Goal: Transaction & Acquisition: Obtain resource

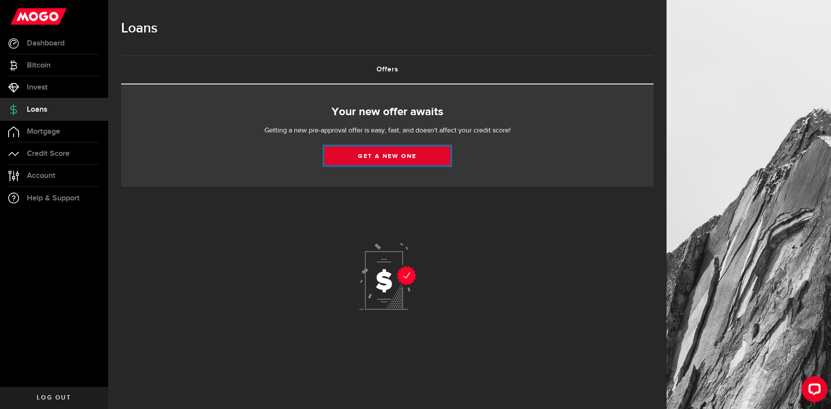
click at [385, 154] on link "Get a new one" at bounding box center [388, 156] width 126 height 18
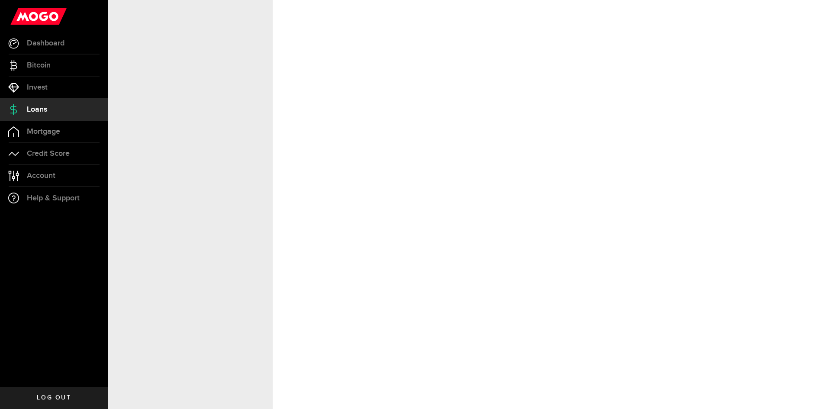
select select "Employed"
select select "5"
select select "7"
select select "bi_weekly"
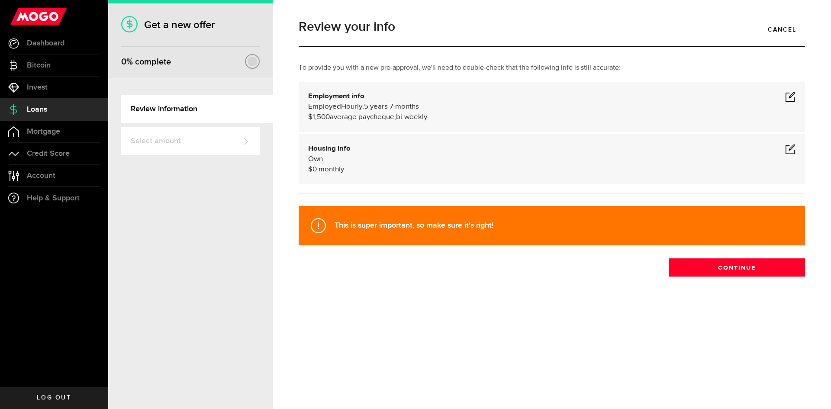
click at [788, 93] on span at bounding box center [790, 96] width 10 height 10
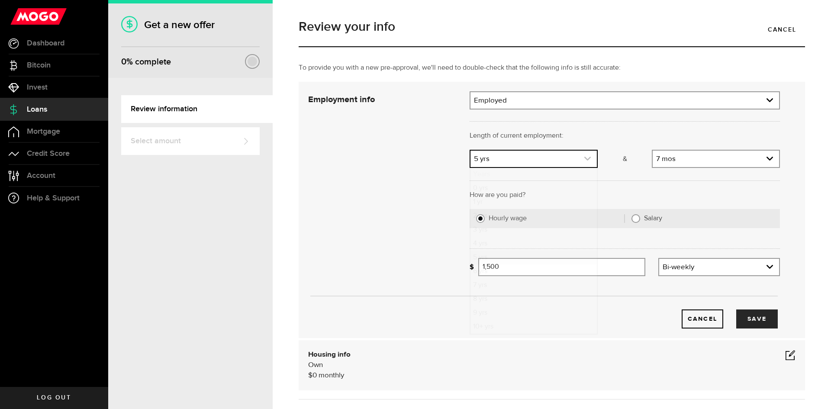
click at [548, 156] on link "expand select" at bounding box center [533, 159] width 126 height 16
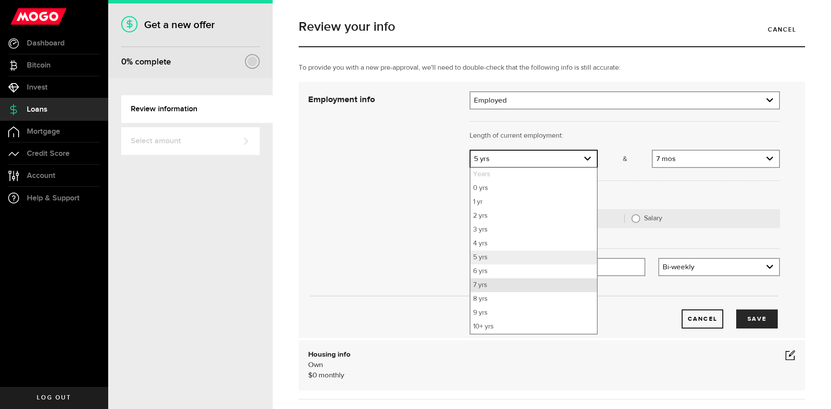
click at [493, 282] on li "7 yrs" at bounding box center [533, 285] width 126 height 14
select select "7"
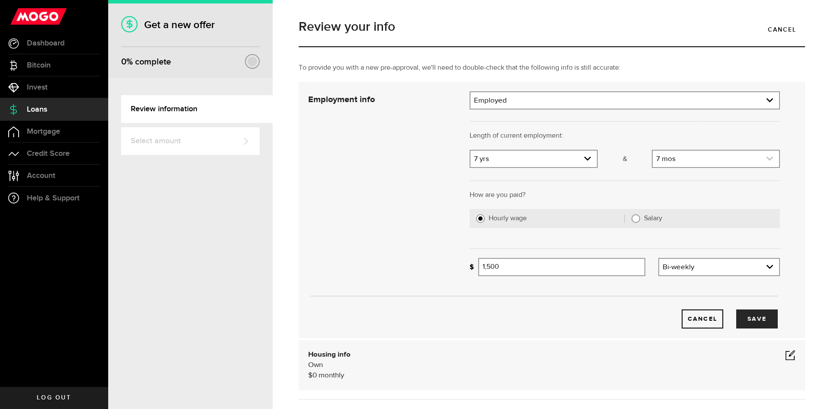
click at [676, 159] on link "expand select" at bounding box center [716, 159] width 126 height 16
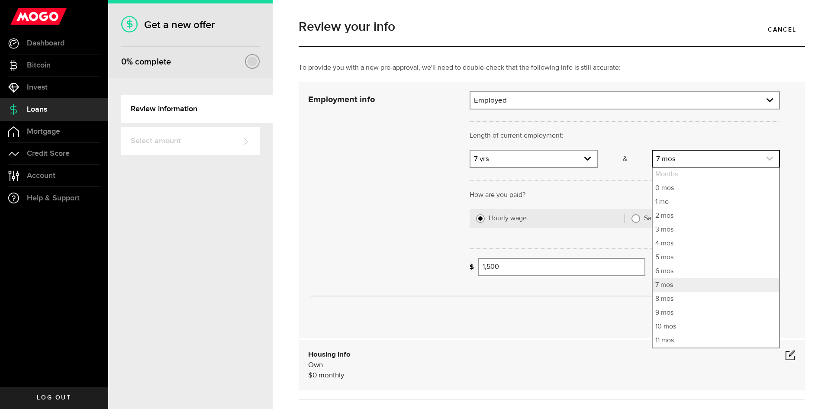
click at [676, 159] on link "expand select" at bounding box center [716, 159] width 126 height 16
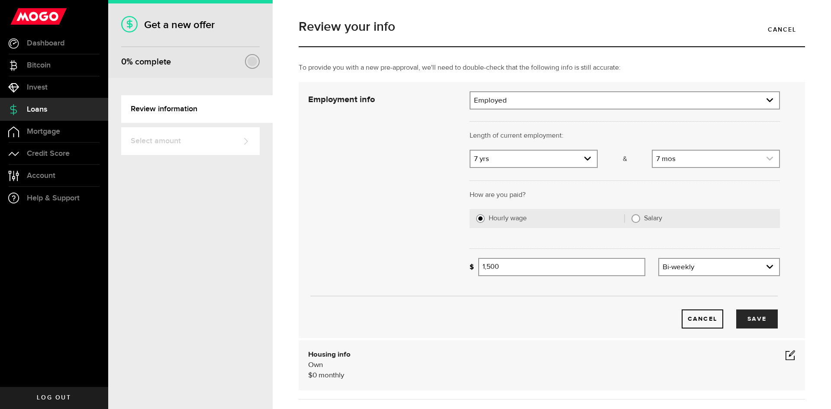
click at [676, 158] on link "expand select" at bounding box center [716, 159] width 126 height 16
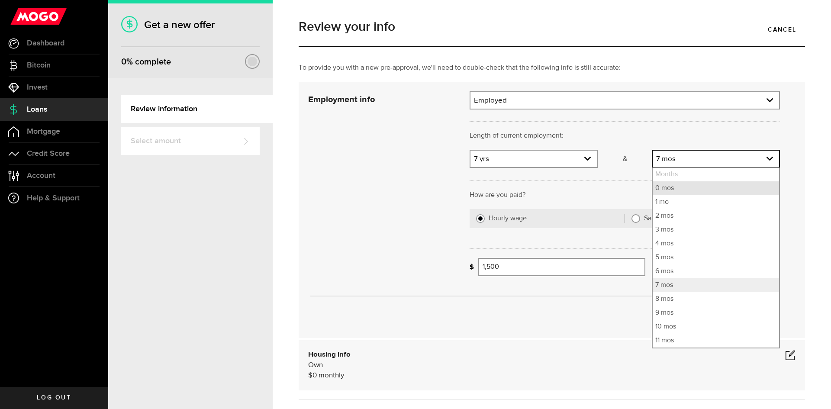
click at [667, 190] on li "0 mos" at bounding box center [716, 188] width 126 height 14
select select "0"
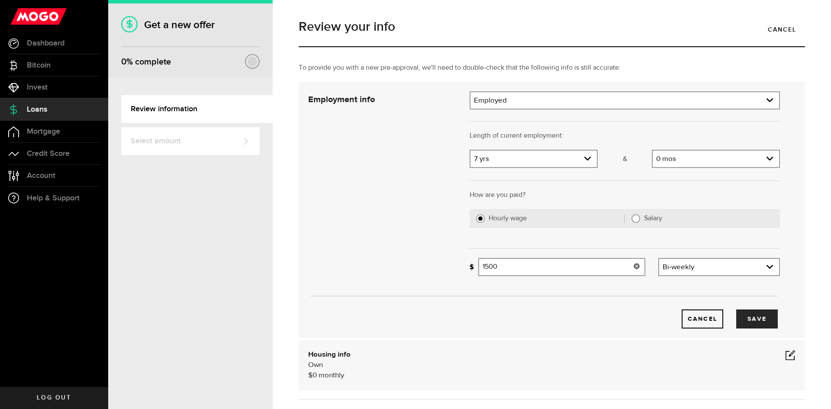
click at [578, 264] on input "1500" at bounding box center [561, 267] width 167 height 18
type input "3,200"
click at [748, 319] on button "Save" at bounding box center [757, 318] width 42 height 19
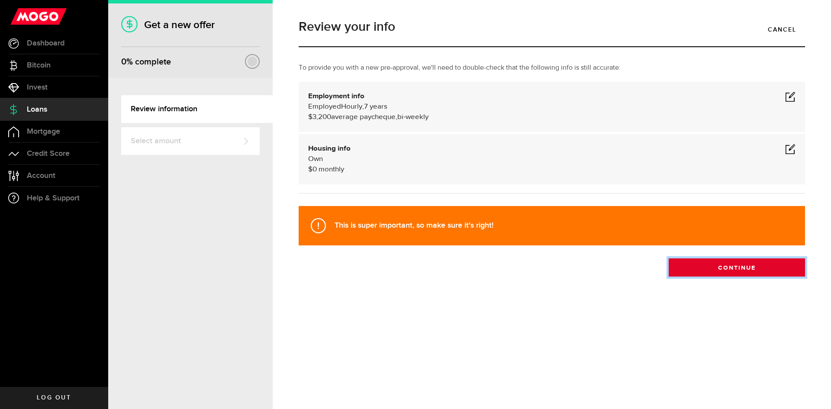
click at [705, 267] on button "Continue" at bounding box center [737, 267] width 136 height 18
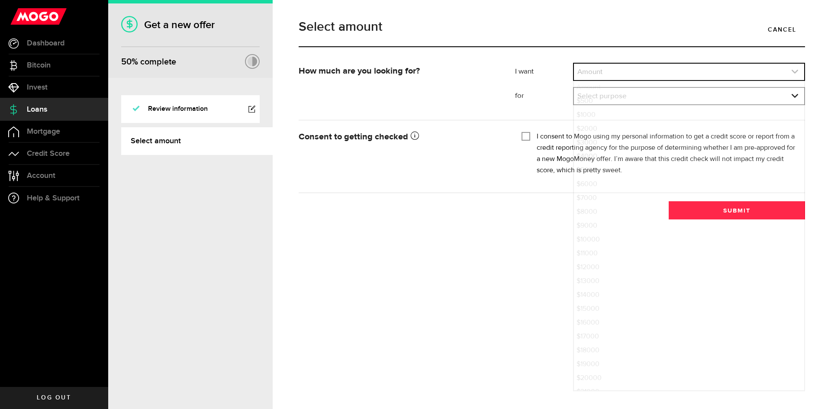
click at [596, 75] on link "expand select" at bounding box center [689, 72] width 230 height 16
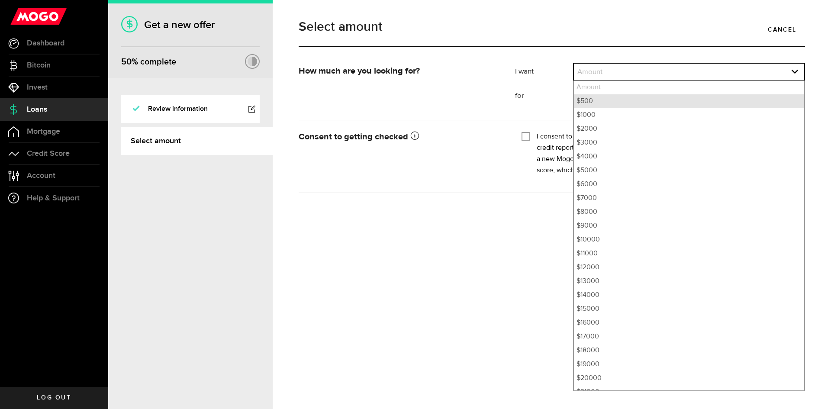
click at [602, 100] on li "$500" at bounding box center [689, 101] width 230 height 14
select select "500"
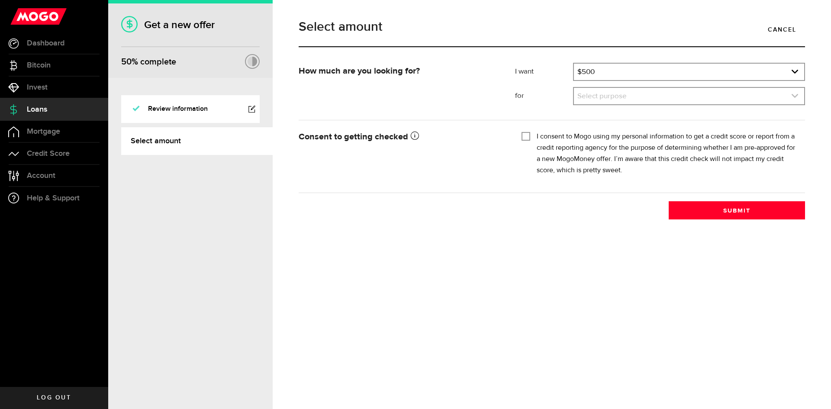
click at [601, 98] on link "expand select" at bounding box center [689, 96] width 230 height 16
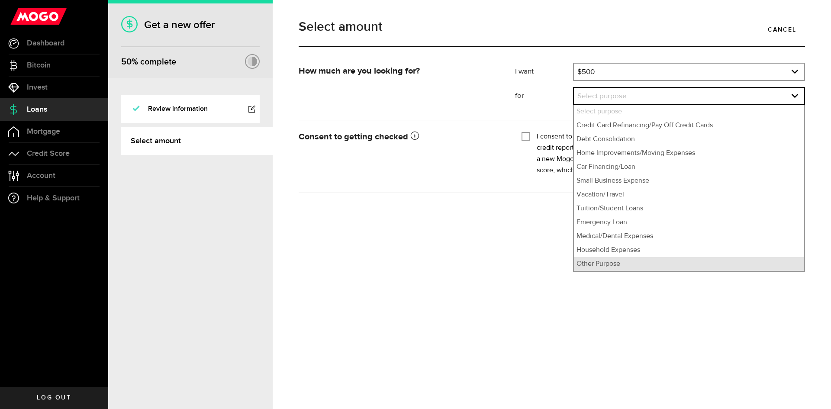
click at [616, 264] on li "Other Purpose" at bounding box center [689, 264] width 230 height 14
select select "Other Purpose"
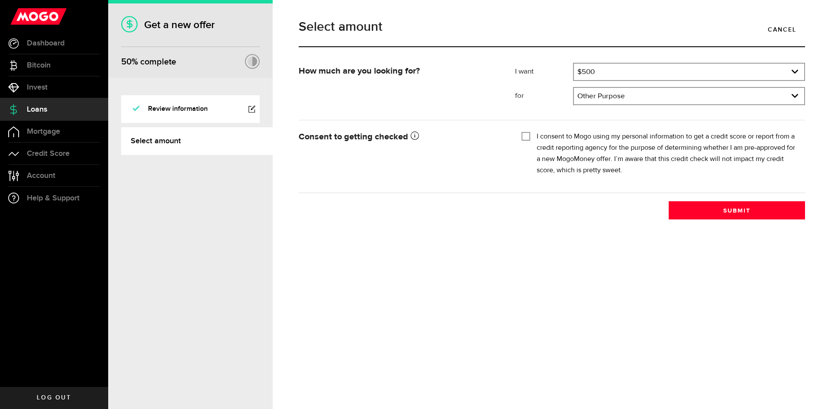
click at [525, 136] on input "I consent to Mogo using my personal information to get a credit score or report…" at bounding box center [526, 135] width 9 height 9
checkbox input "true"
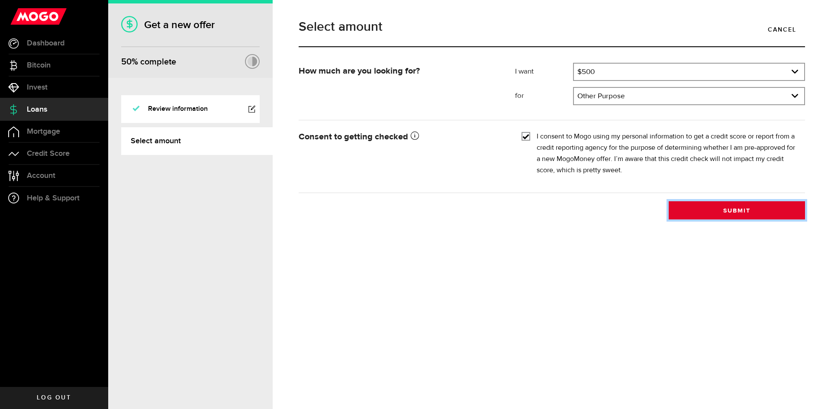
click at [702, 211] on button "Submit" at bounding box center [737, 210] width 136 height 18
